Goal: Check status: Check status

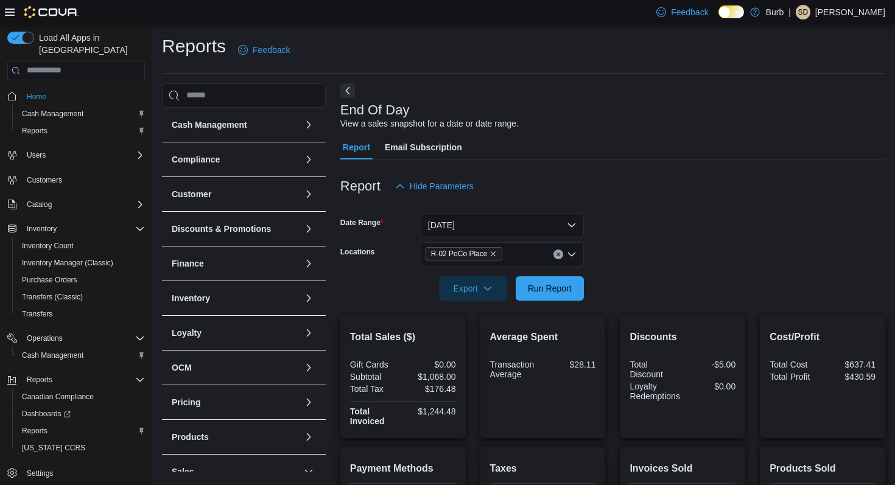
scroll to position [242, 0]
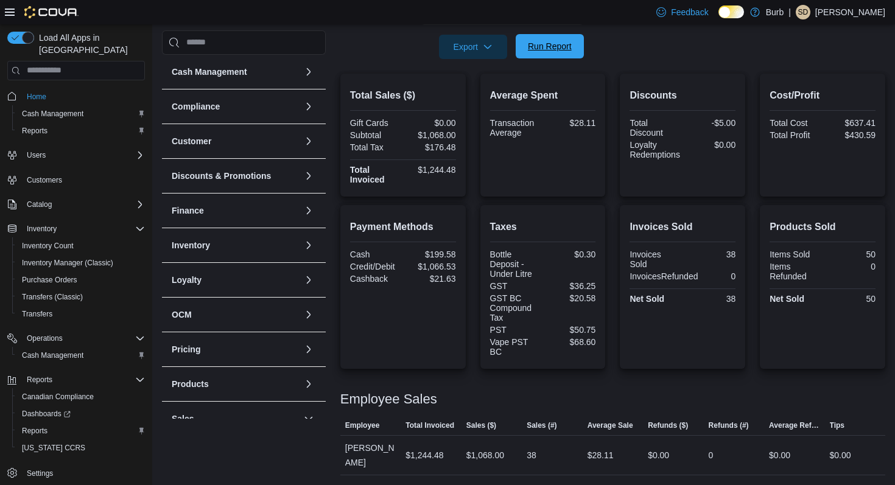
click at [571, 46] on span "Run Report" at bounding box center [550, 46] width 44 height 12
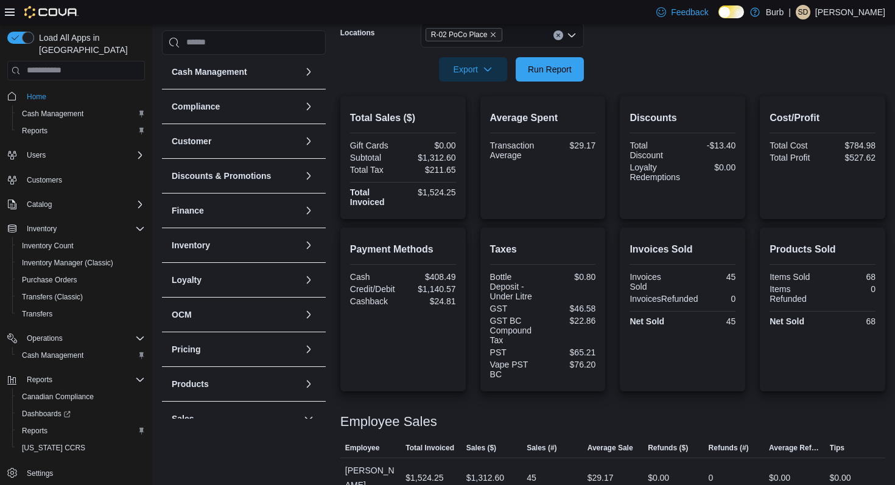
click at [558, 37] on button "Clear input" at bounding box center [559, 35] width 10 height 10
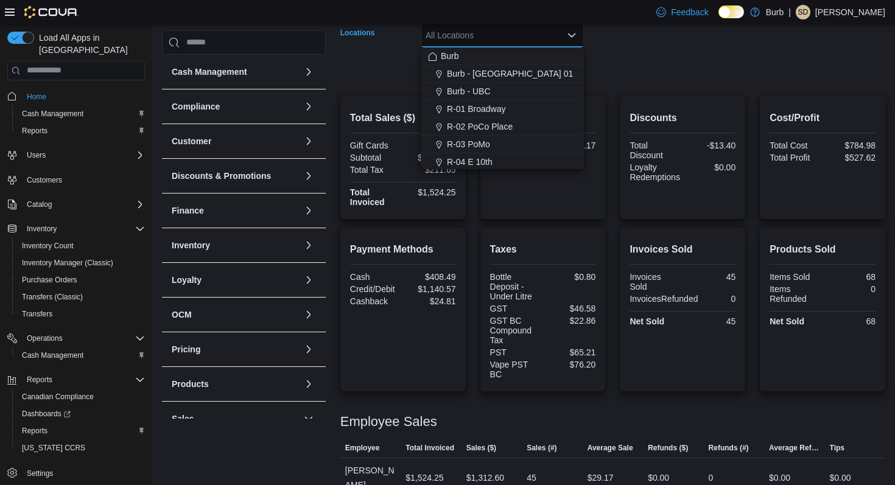
click at [642, 72] on form "Date Range [DATE] Locations All Locations Combo box. Selected. Combo box input.…" at bounding box center [612, 30] width 545 height 102
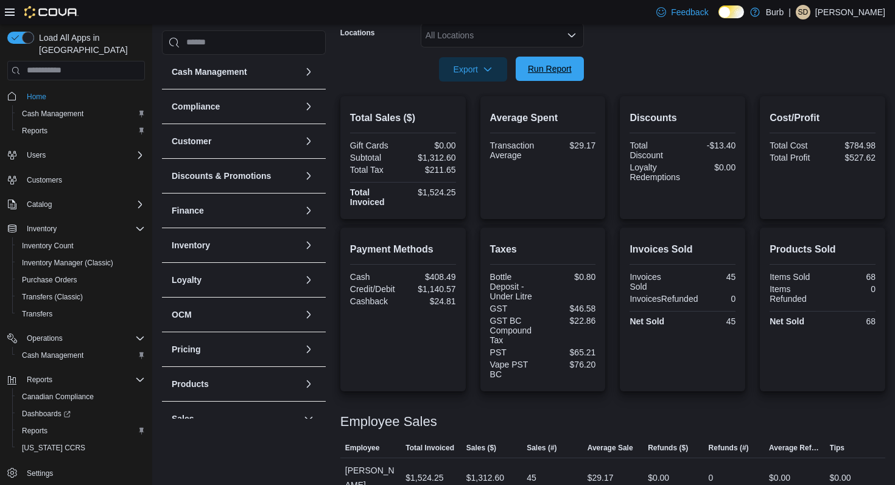
click at [561, 76] on span "Run Report" at bounding box center [550, 69] width 54 height 24
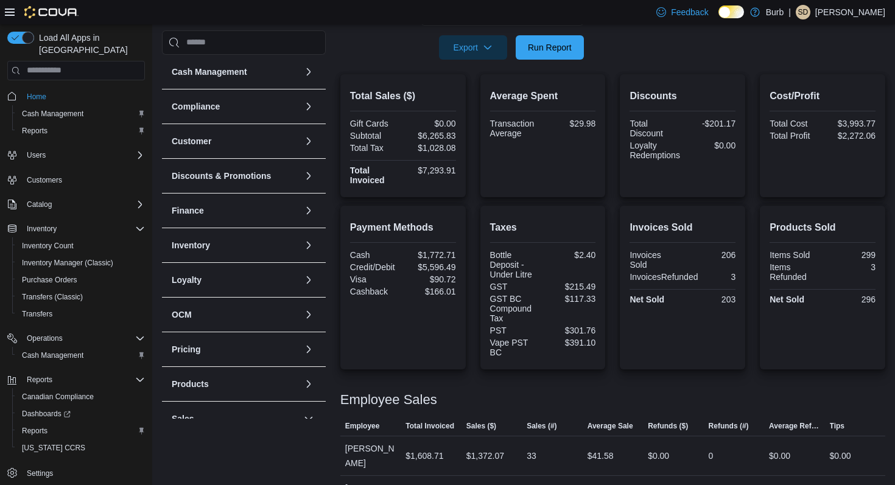
scroll to position [218, 0]
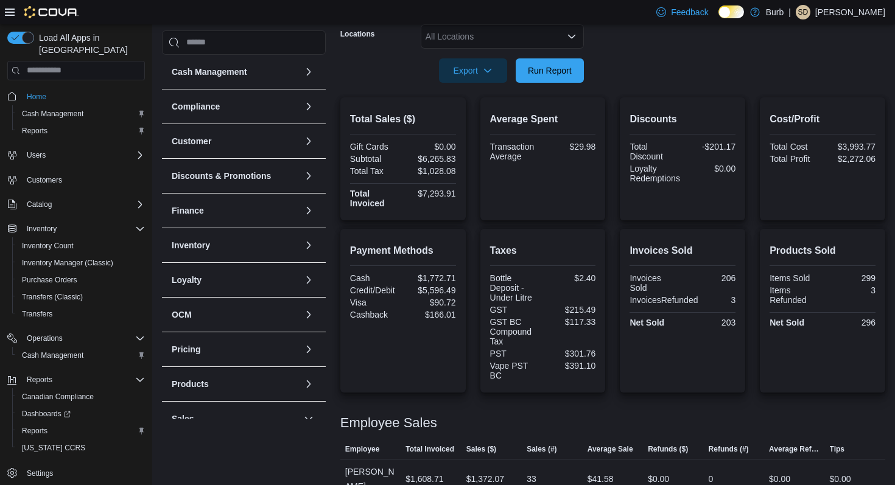
click at [567, 40] on icon "Open list of options" at bounding box center [572, 37] width 10 height 10
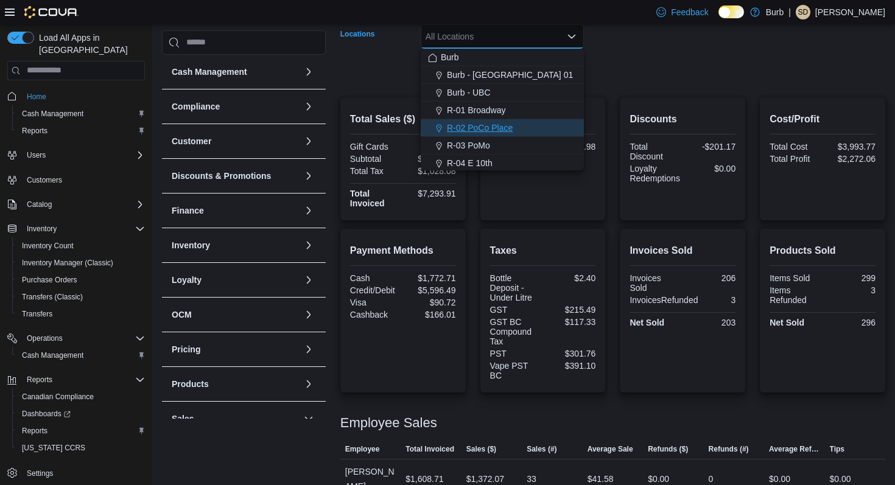
click at [552, 127] on div "R-02 PoCo Place" at bounding box center [502, 128] width 149 height 12
click at [655, 60] on form "Date Range [DATE] Locations R-02 [GEOGRAPHIC_DATA] Combo box. Selected. R-02 [G…" at bounding box center [612, 32] width 545 height 102
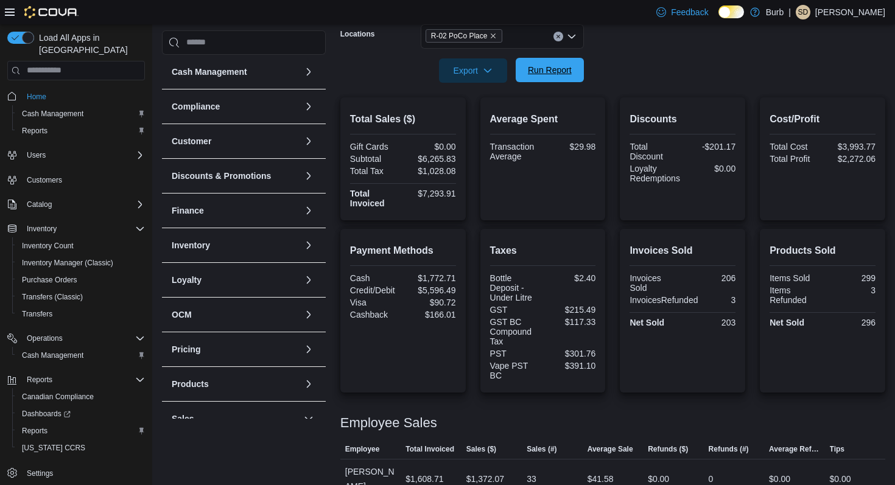
click at [578, 71] on button "Run Report" at bounding box center [550, 70] width 68 height 24
click at [560, 74] on span "Run Report" at bounding box center [550, 70] width 44 height 12
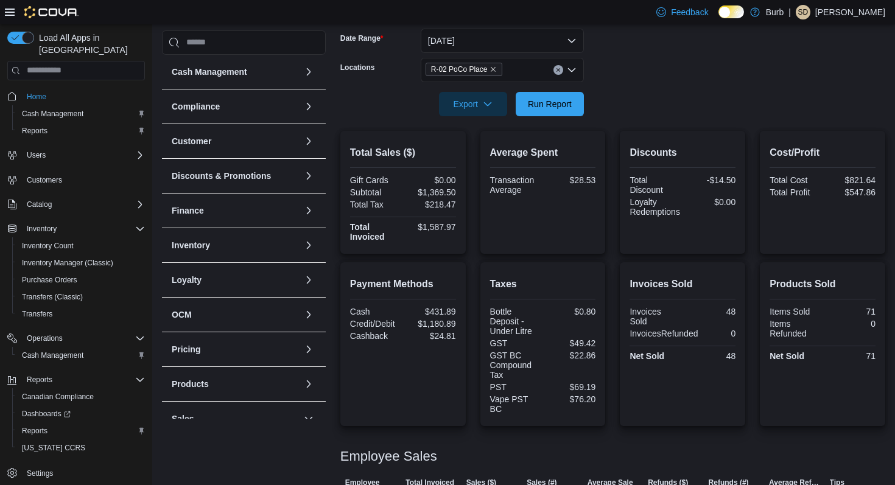
scroll to position [185, 0]
click at [558, 67] on icon "Clear input" at bounding box center [558, 69] width 5 height 5
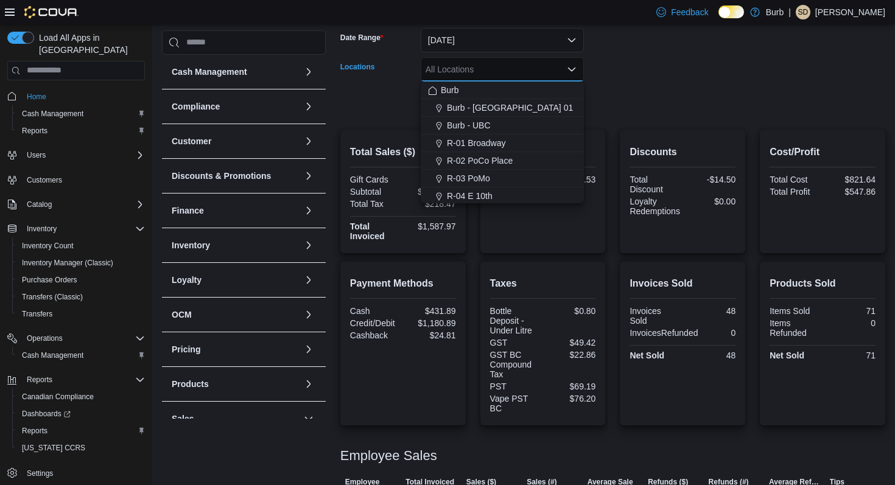
click at [652, 76] on form "Date Range [DATE] Locations All Locations Combo box. Selected. Combo box input.…" at bounding box center [612, 64] width 545 height 102
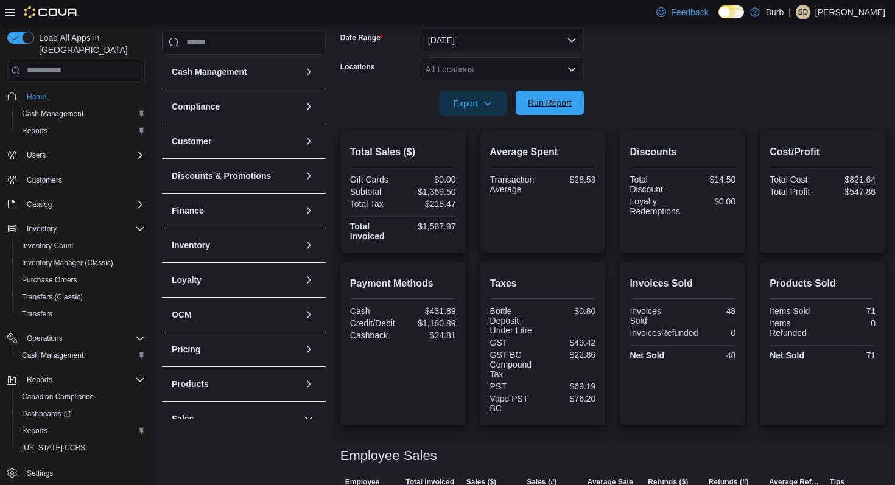
click at [571, 102] on span "Run Report" at bounding box center [550, 103] width 44 height 12
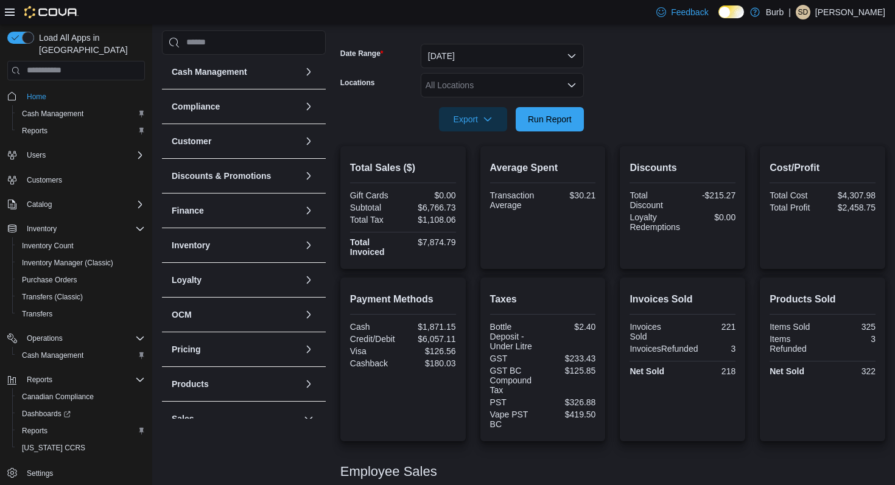
scroll to position [124, 0]
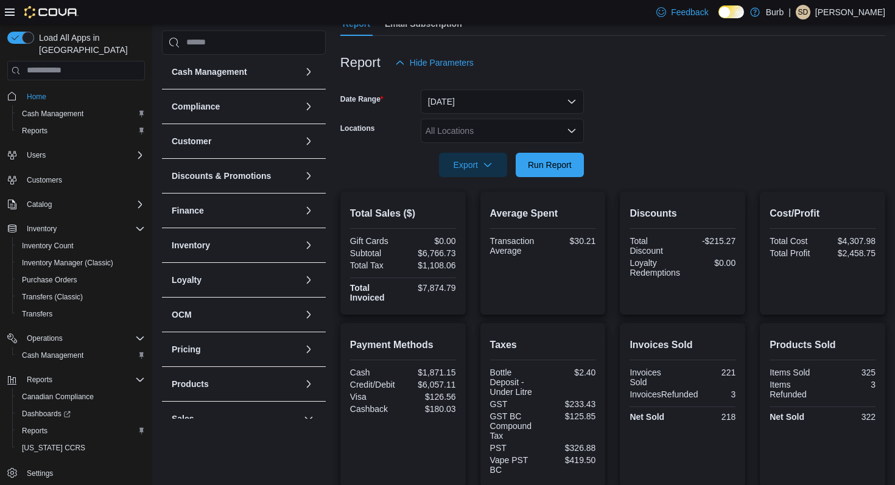
click at [574, 130] on icon "Open list of options" at bounding box center [571, 131] width 7 height 4
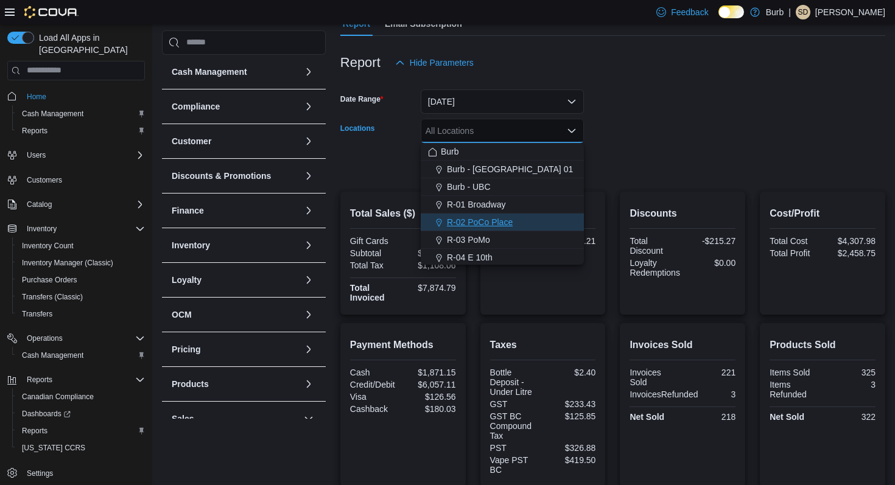
click at [535, 229] on button "R-02 PoCo Place" at bounding box center [502, 223] width 163 height 18
click at [670, 159] on form "Date Range [DATE] Locations R-02 [GEOGRAPHIC_DATA] Combo box. Selected. R-02 [G…" at bounding box center [612, 126] width 545 height 102
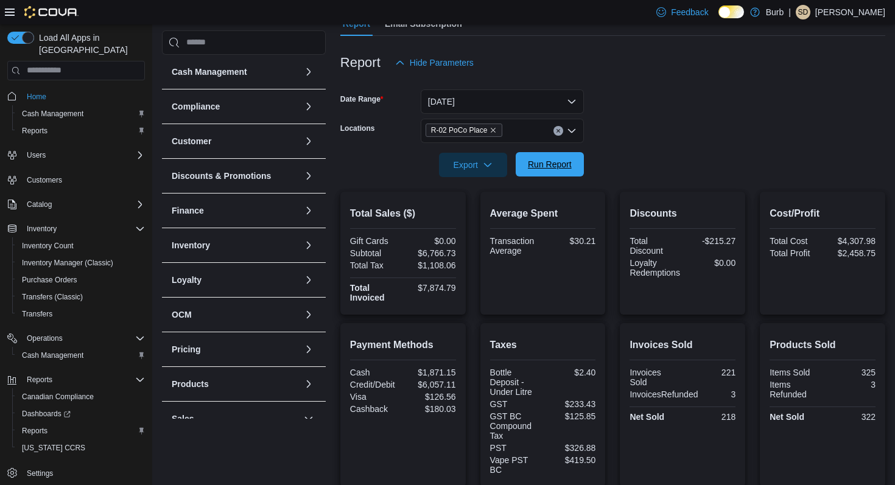
click at [569, 163] on span "Run Report" at bounding box center [550, 164] width 44 height 12
click at [573, 166] on span "Run Report" at bounding box center [550, 164] width 54 height 24
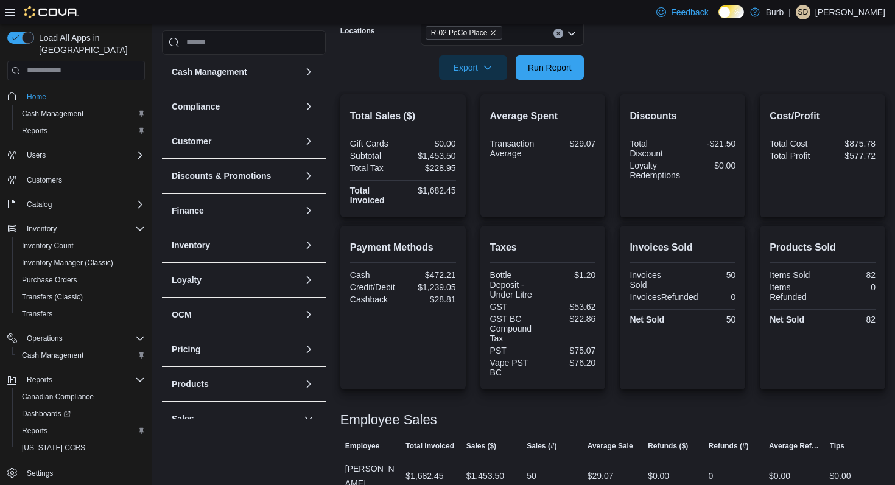
scroll to position [219, 0]
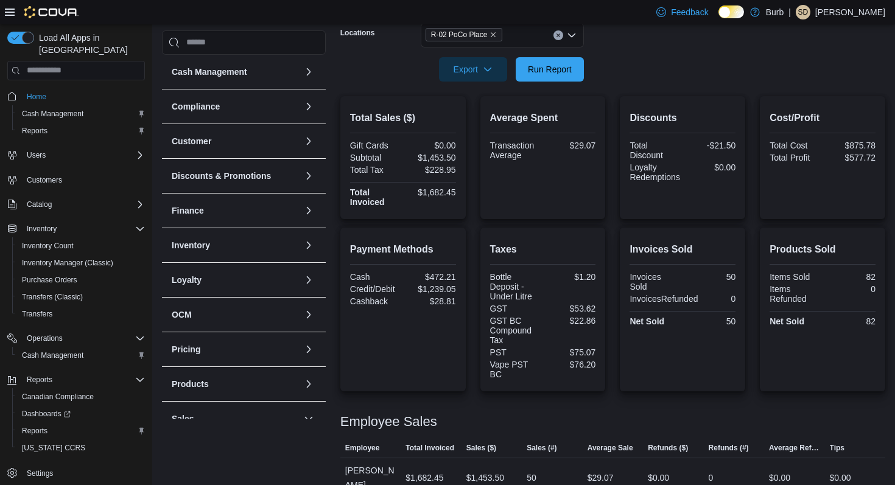
click at [558, 38] on button "Clear input" at bounding box center [559, 35] width 10 height 10
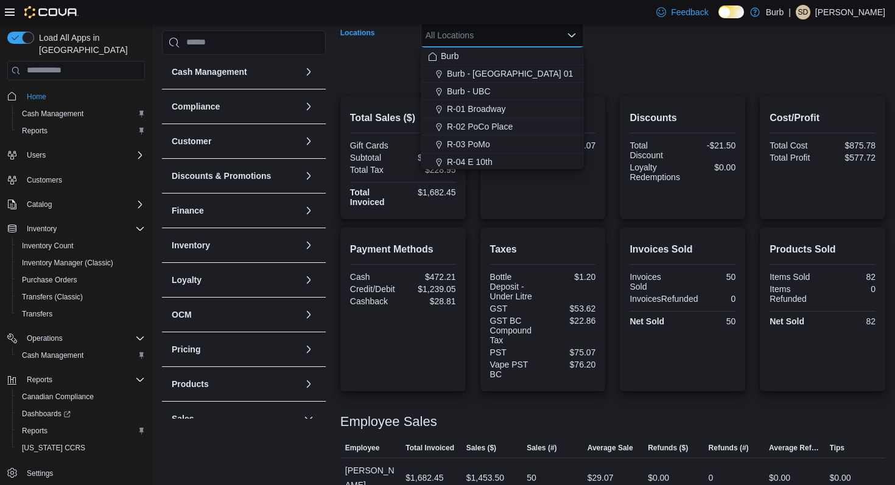
click at [621, 35] on form "Date Range [DATE] Locations All Locations Combo box. Selected. Combo box input.…" at bounding box center [612, 30] width 545 height 102
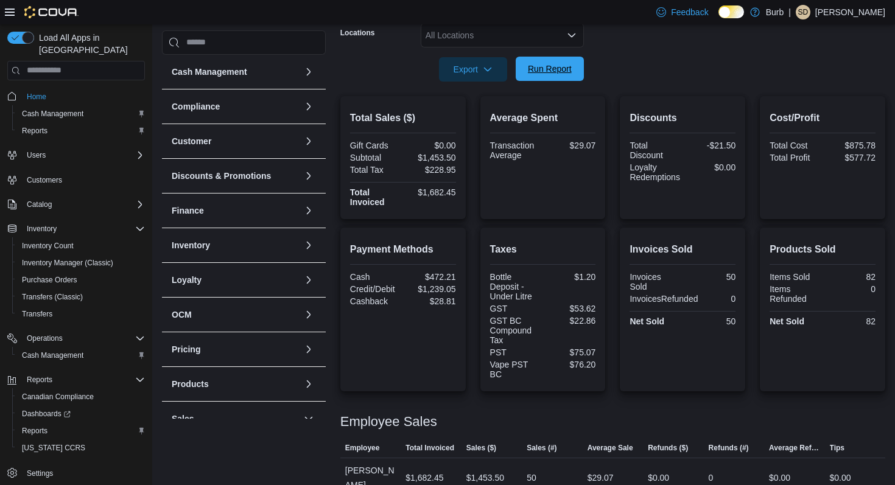
click at [553, 70] on span "Run Report" at bounding box center [550, 69] width 44 height 12
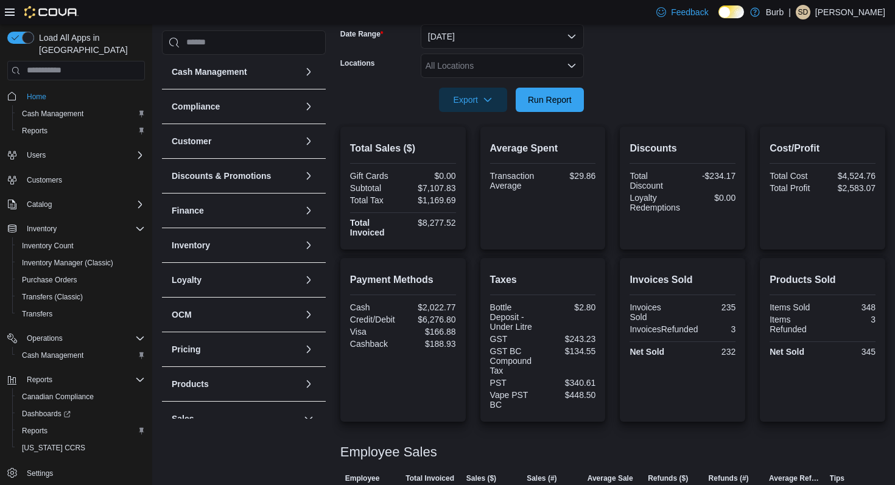
scroll to position [148, 0]
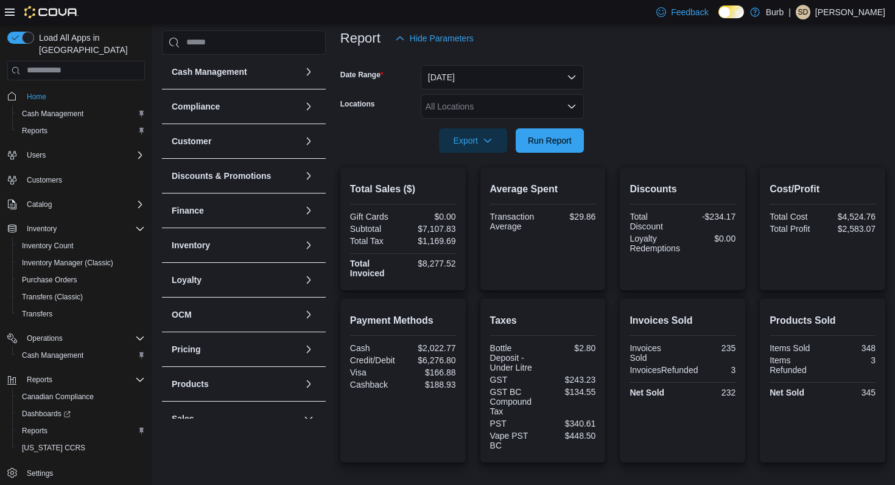
click at [504, 110] on div "All Locations" at bounding box center [502, 106] width 163 height 24
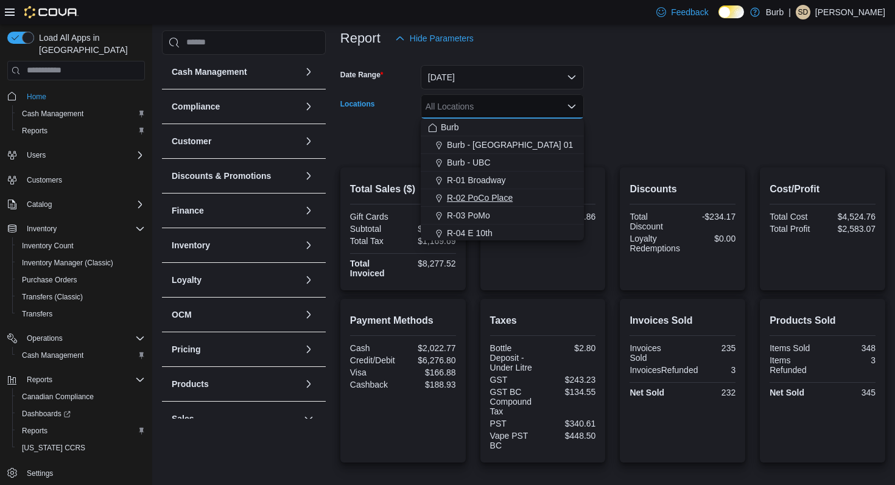
click at [488, 191] on button "R-02 PoCo Place" at bounding box center [502, 198] width 163 height 18
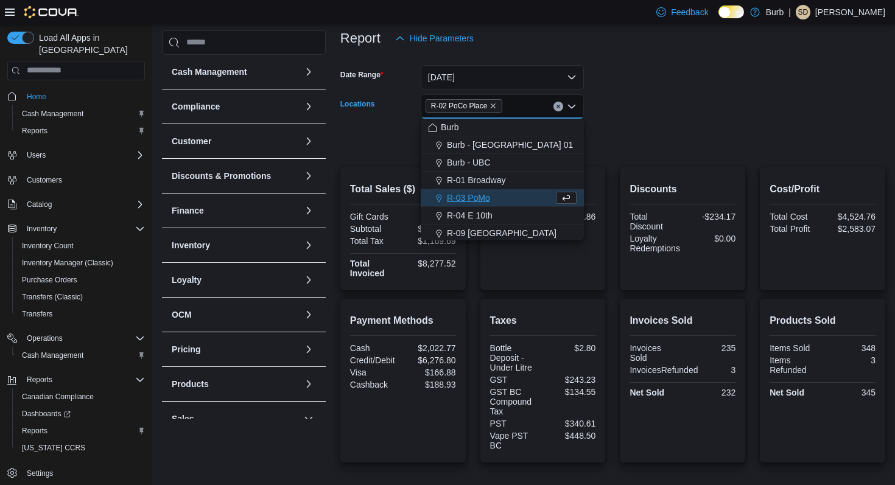
click at [650, 112] on form "Date Range [DATE] Locations R-02 [GEOGRAPHIC_DATA] Combo box. Selected. R-02 [G…" at bounding box center [612, 102] width 545 height 102
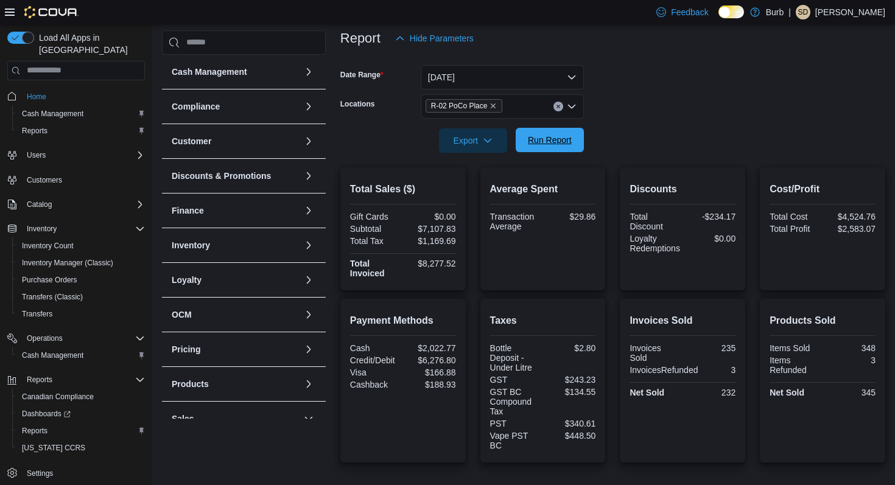
click at [580, 137] on button "Run Report" at bounding box center [550, 140] width 68 height 24
click at [551, 147] on span "Run Report" at bounding box center [550, 140] width 54 height 24
click at [556, 133] on span "Run Report" at bounding box center [550, 140] width 54 height 24
click at [540, 134] on span "Run Report" at bounding box center [550, 140] width 54 height 24
click at [526, 139] on span "Run Report" at bounding box center [550, 140] width 54 height 24
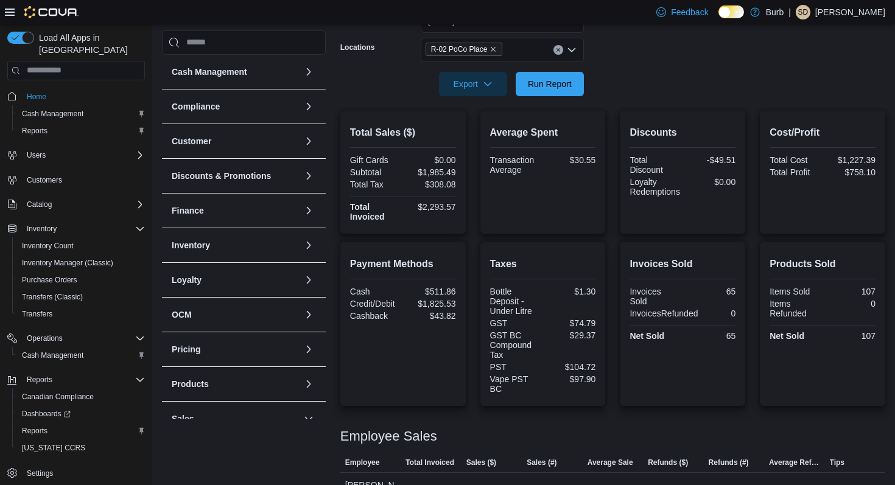
scroll to position [281, 0]
